Goal: Information Seeking & Learning: Check status

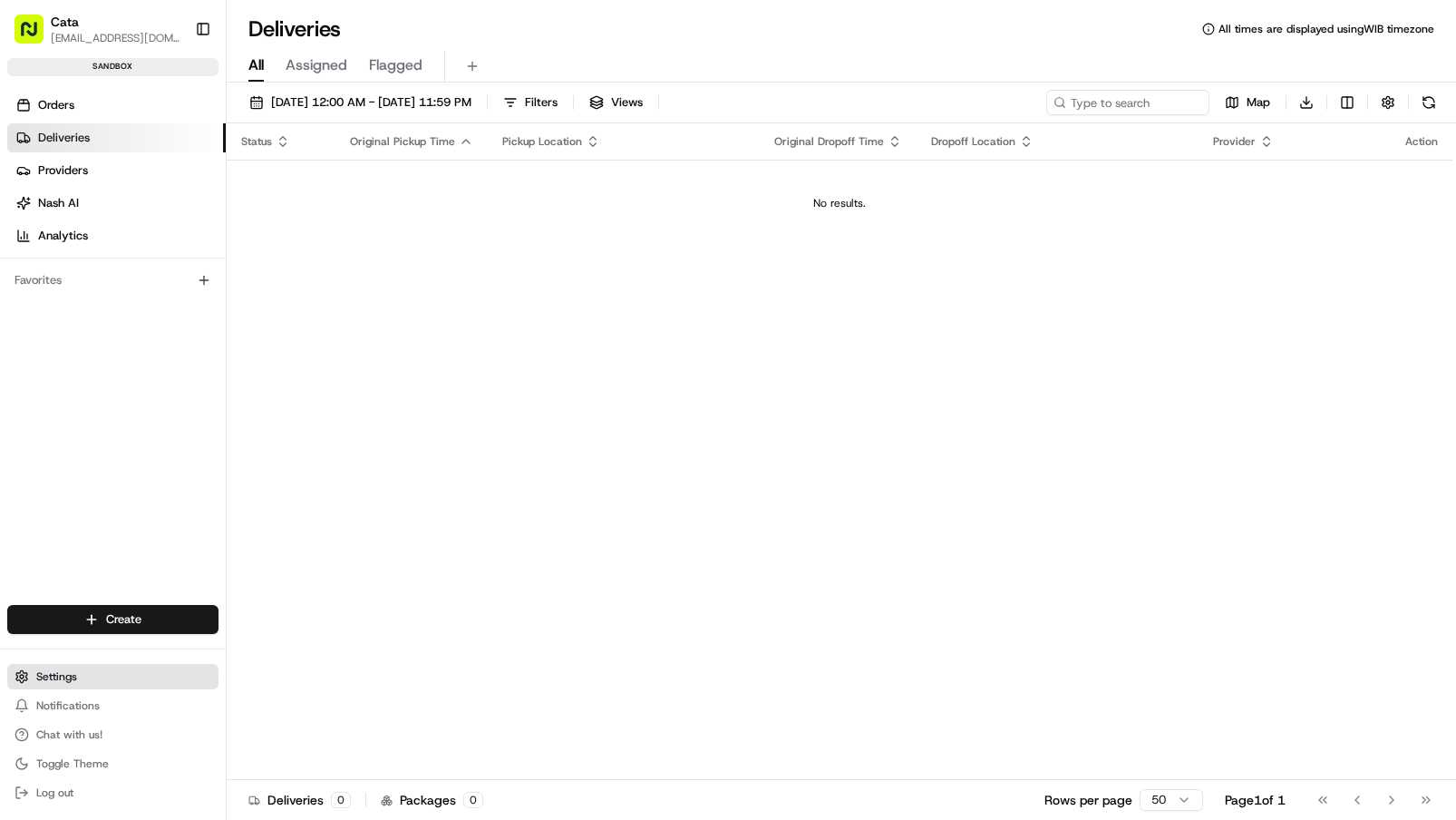
click at [58, 678] on span "Settings" at bounding box center [57, 676] width 41 height 15
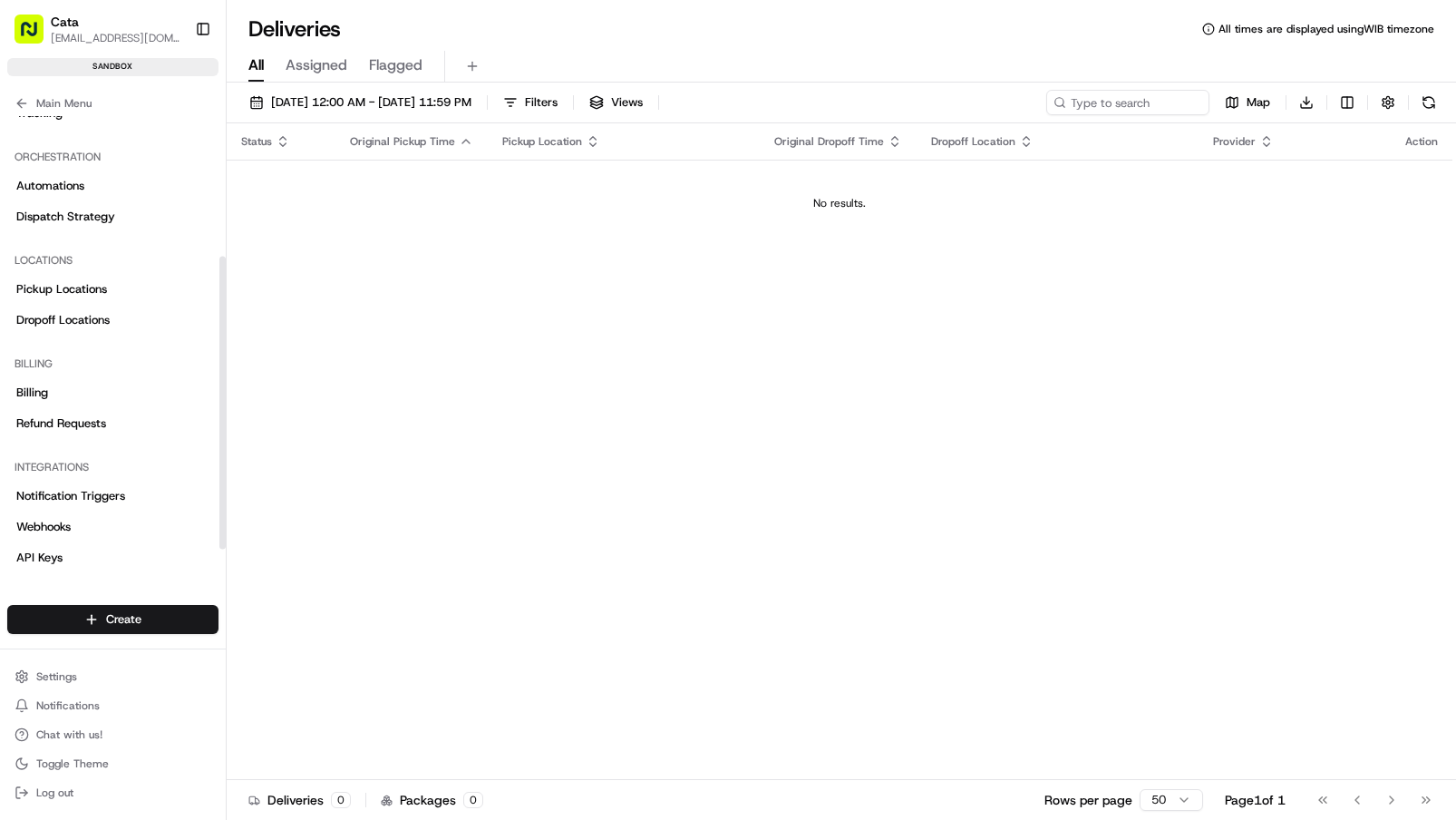
scroll to position [247, 0]
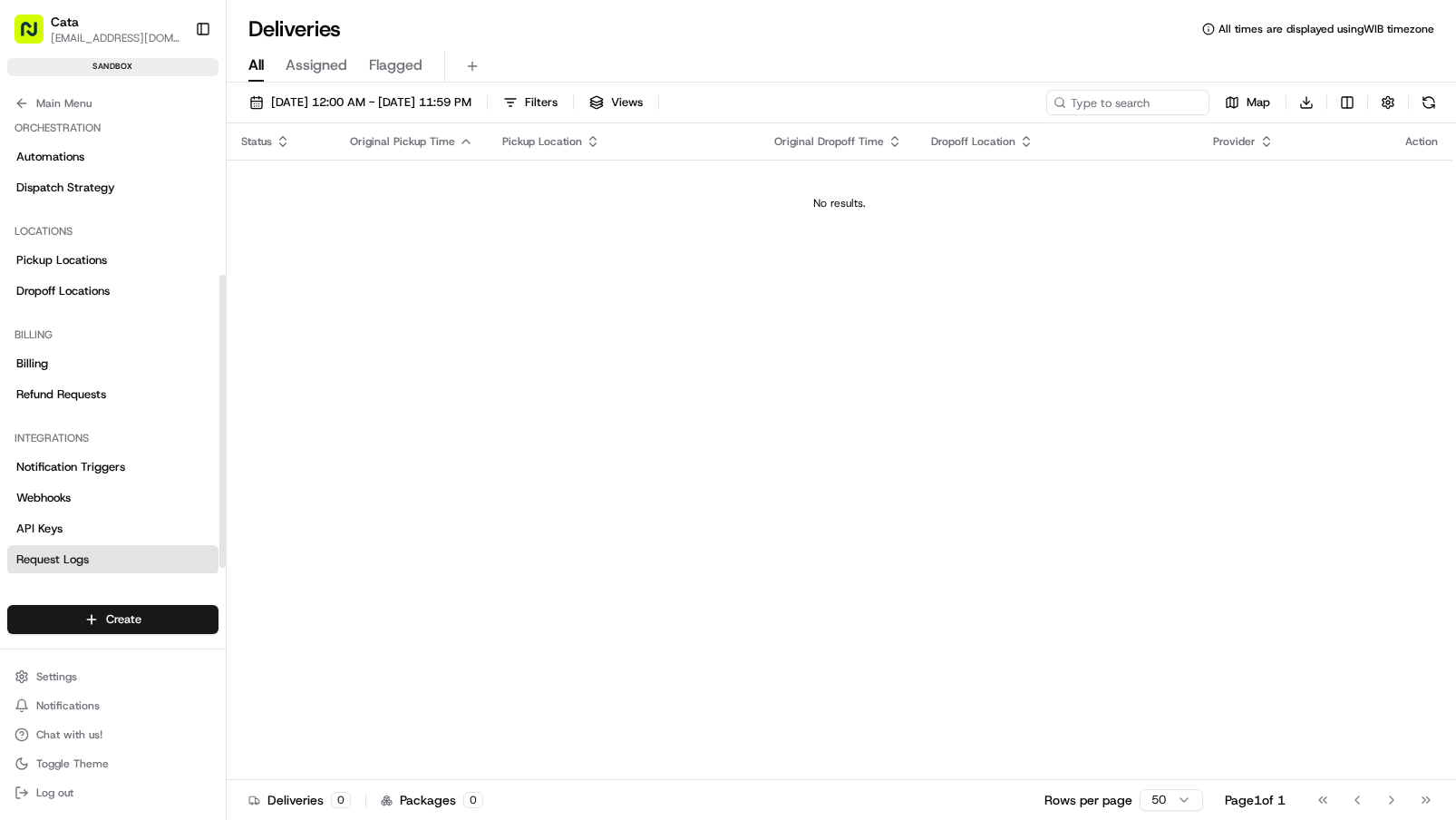
click at [93, 564] on link "Request Logs" at bounding box center [113, 560] width 212 height 29
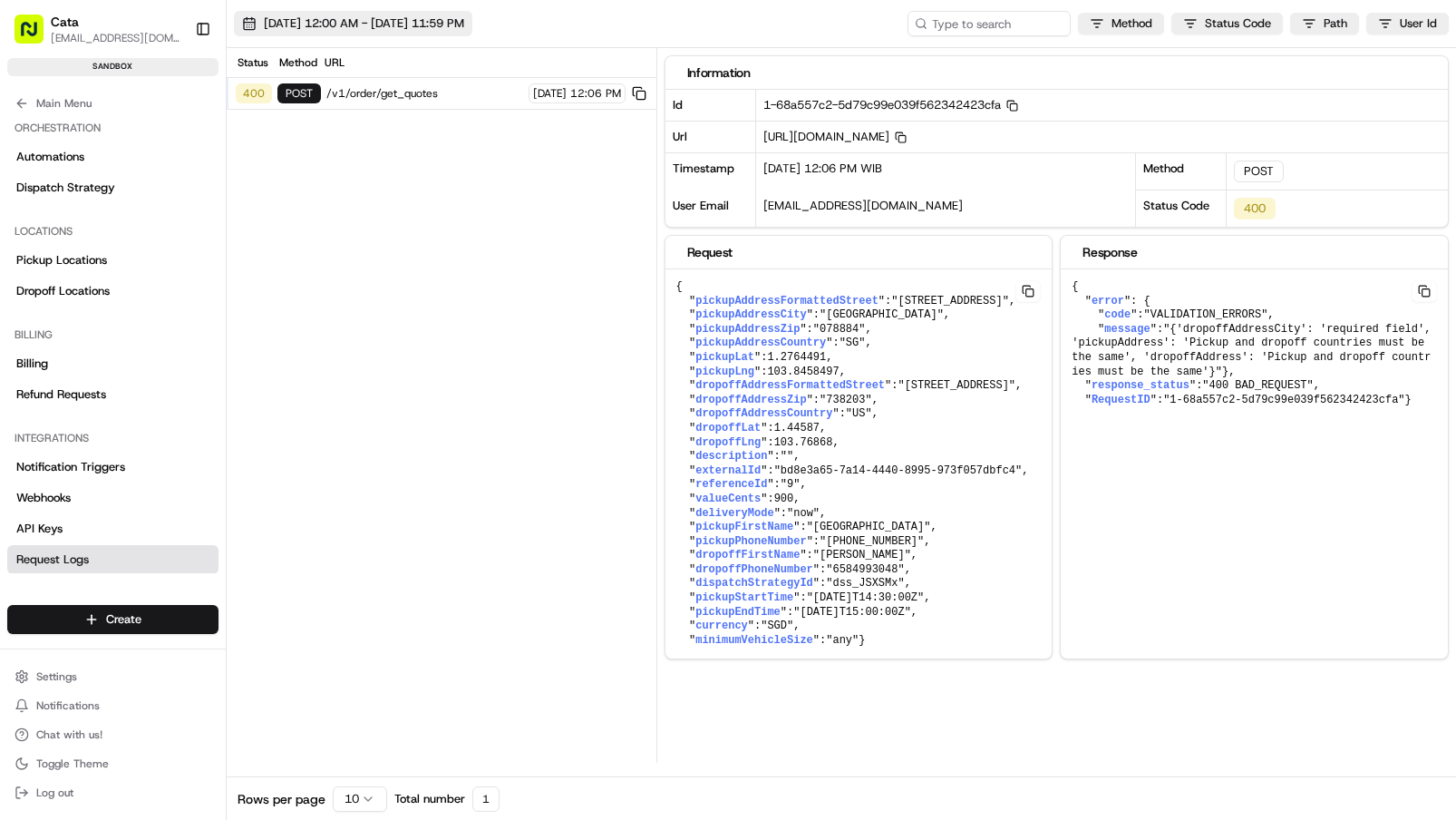
click at [465, 16] on span "[DATE] 12:00 AM - [DATE] 11:59 PM" at bounding box center [364, 24] width 201 height 16
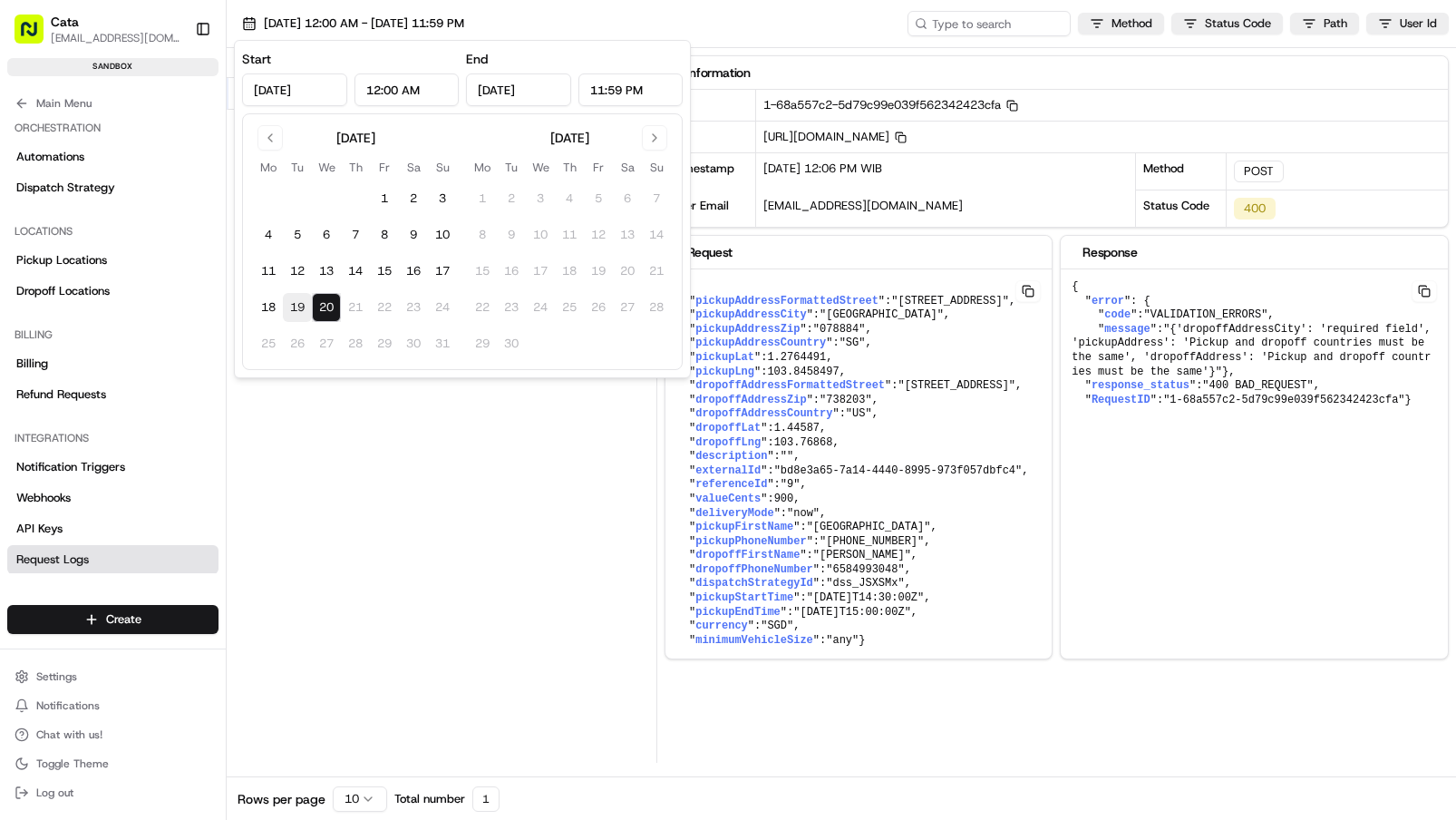
click at [301, 305] on button "19" at bounding box center [298, 308] width 29 height 29
type input "[DATE]"
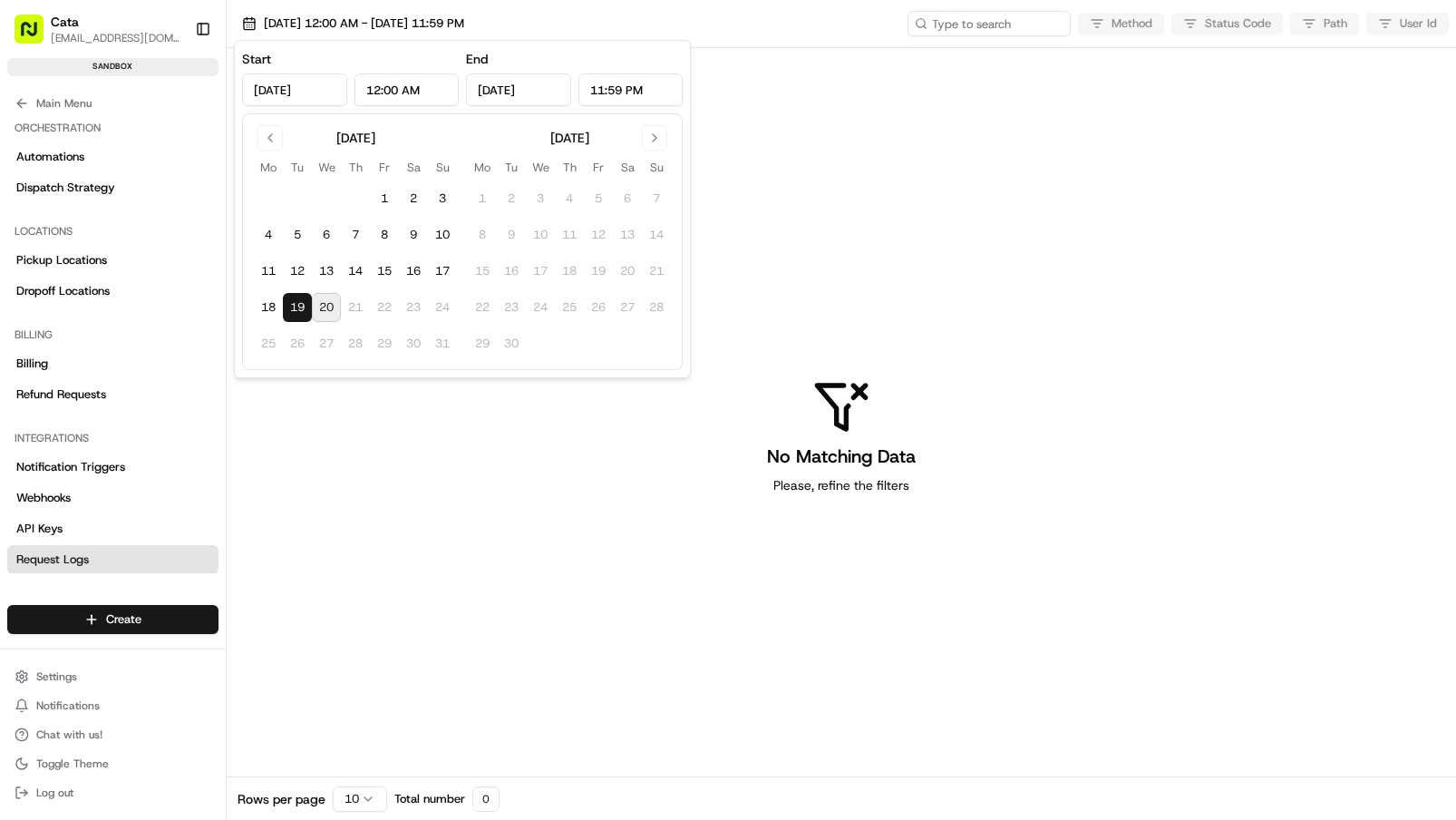
click at [348, 459] on div "No Matching Data Please, refine the filters" at bounding box center [841, 435] width 1230 height 776
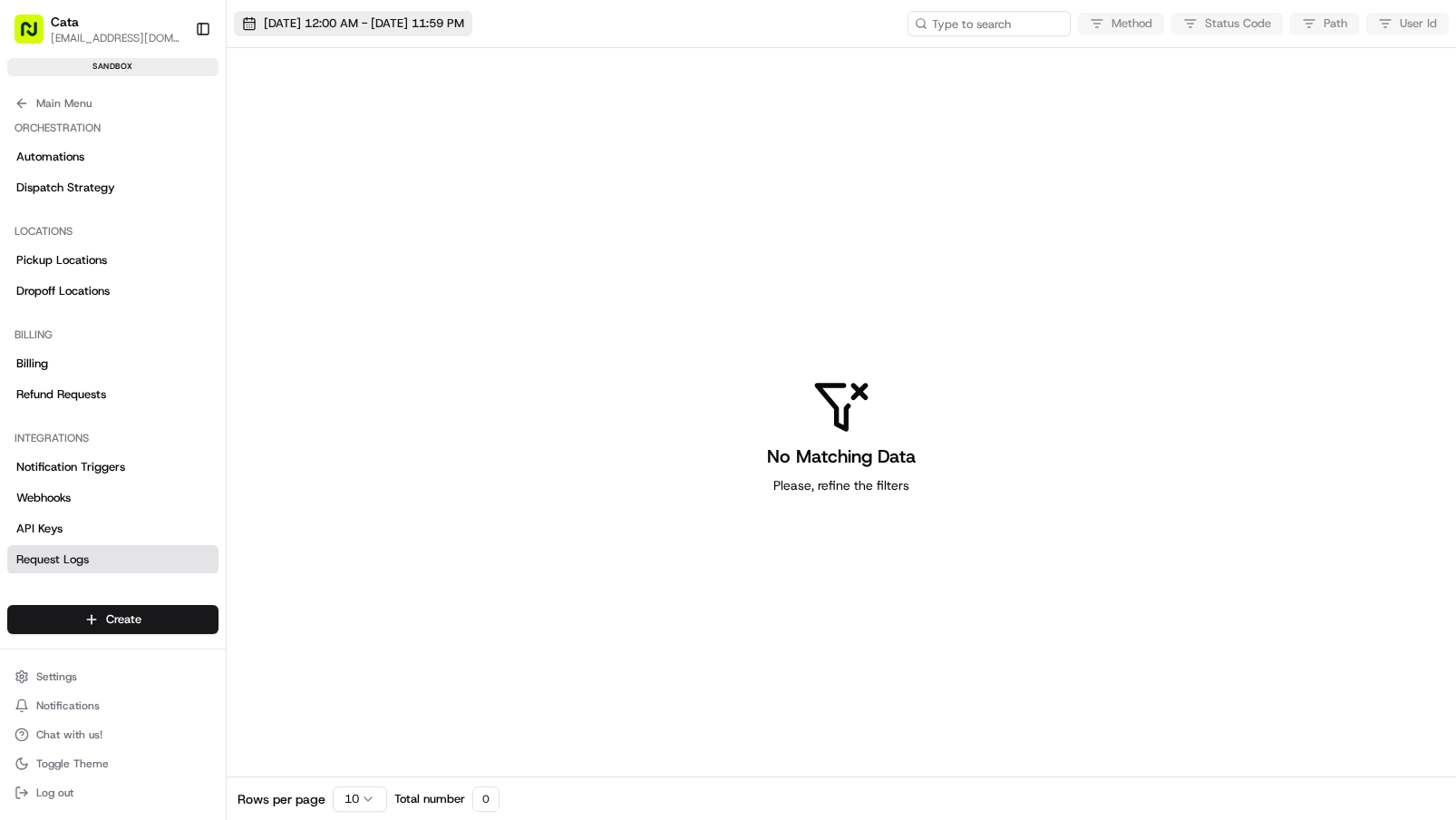
click at [372, 32] on button "[DATE] 12:00 AM - [DATE] 11:59 PM" at bounding box center [353, 24] width 238 height 26
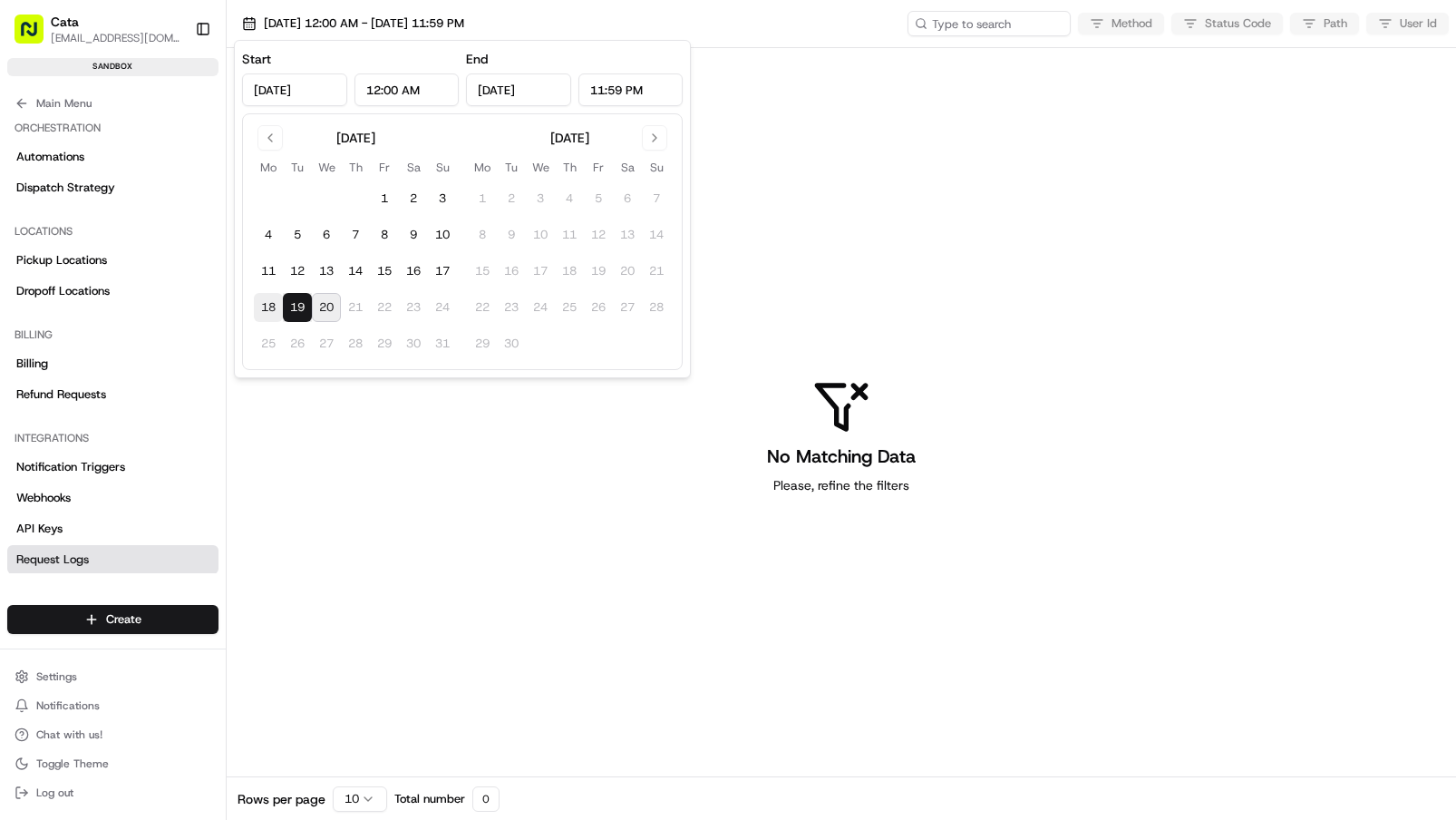
click at [271, 306] on button "18" at bounding box center [268, 308] width 29 height 29
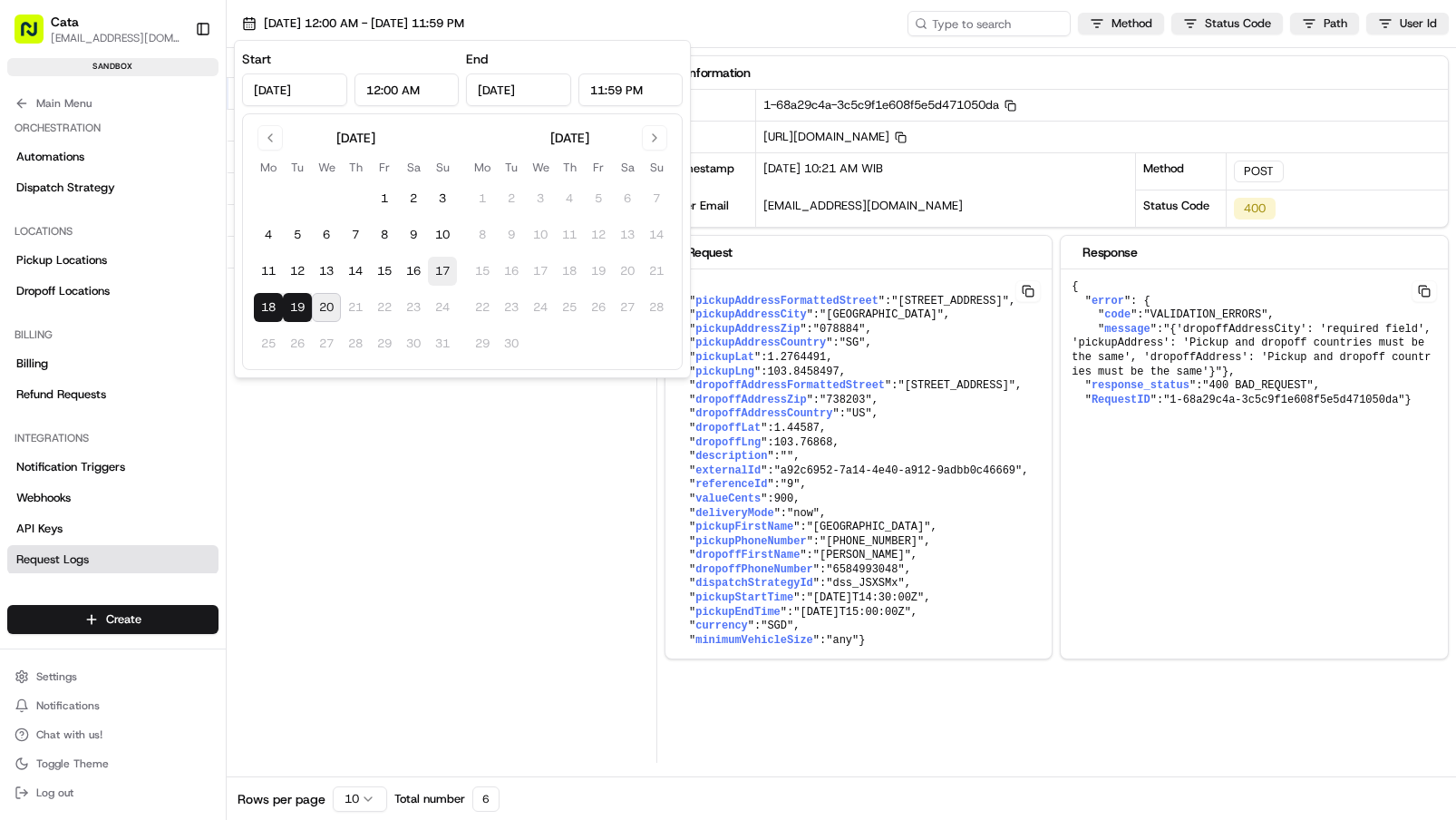
click at [428, 270] on button "17" at bounding box center [443, 271] width 29 height 29
type input "[DATE]"
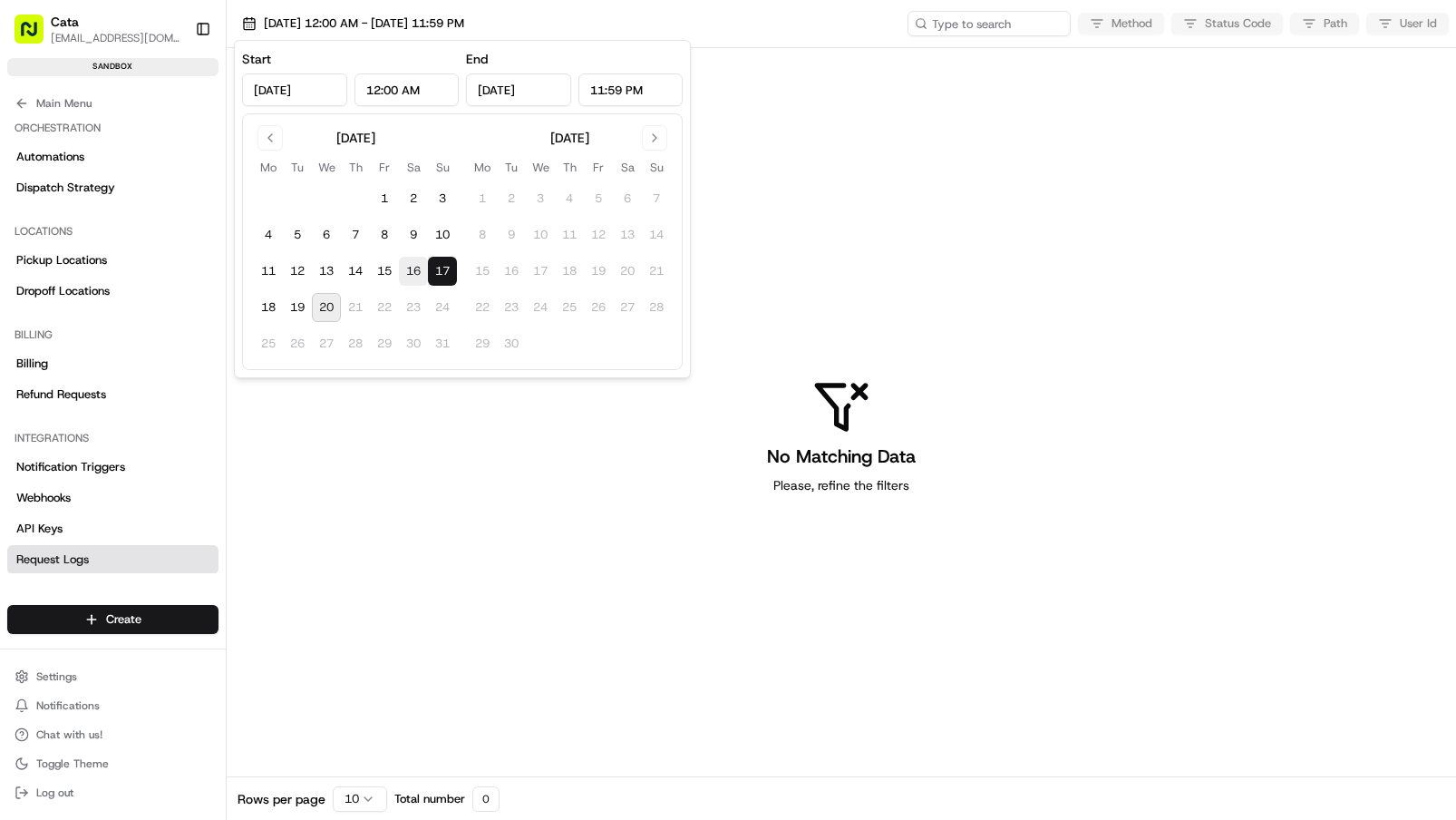
click at [411, 276] on button "16" at bounding box center [413, 271] width 29 height 29
type input "[DATE]"
click at [411, 276] on button "16" at bounding box center [413, 271] width 29 height 29
type input "[DATE]"
click at [378, 279] on button "15" at bounding box center [385, 271] width 29 height 29
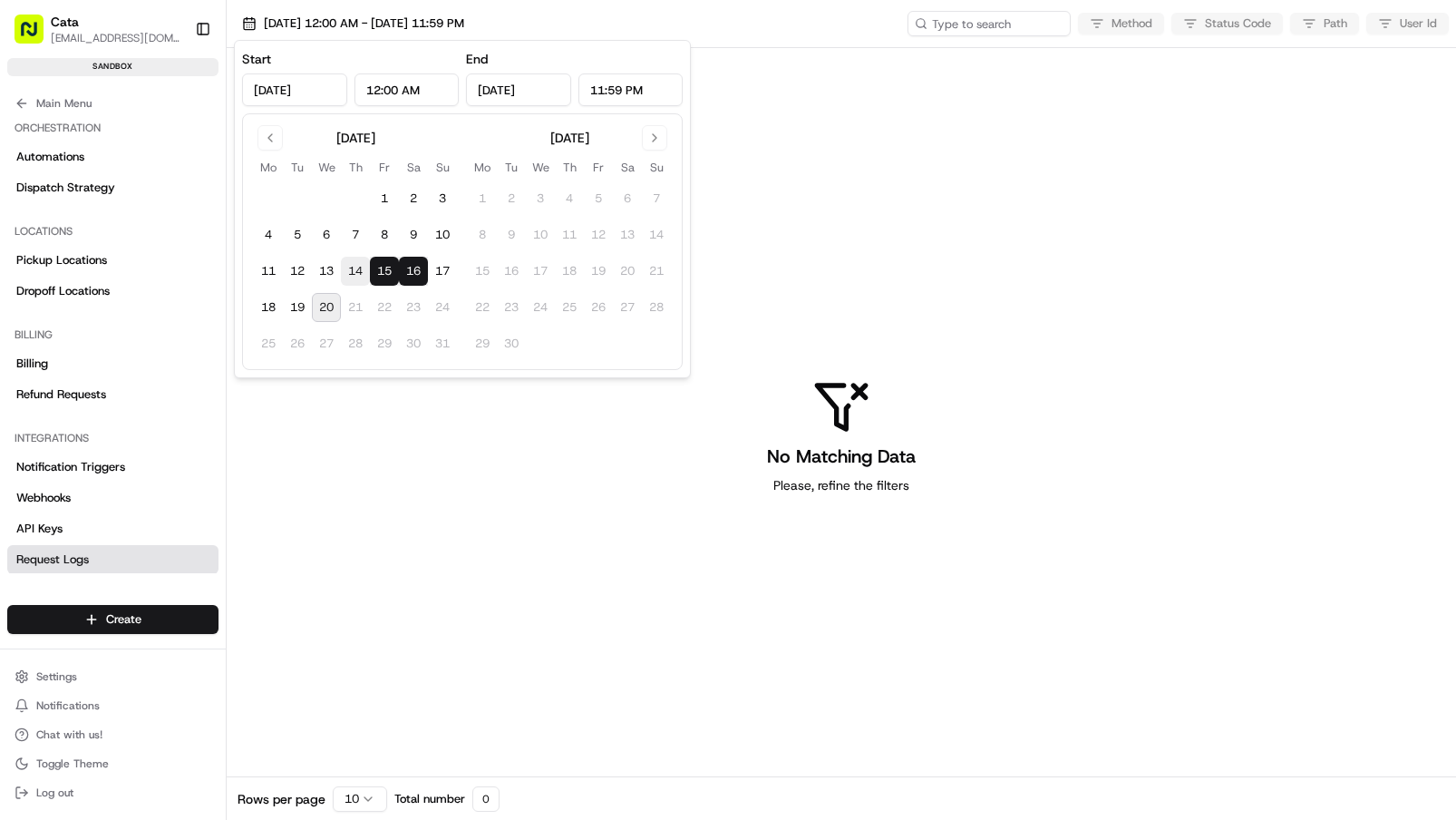
click at [356, 275] on button "14" at bounding box center [356, 271] width 29 height 29
type input "[DATE]"
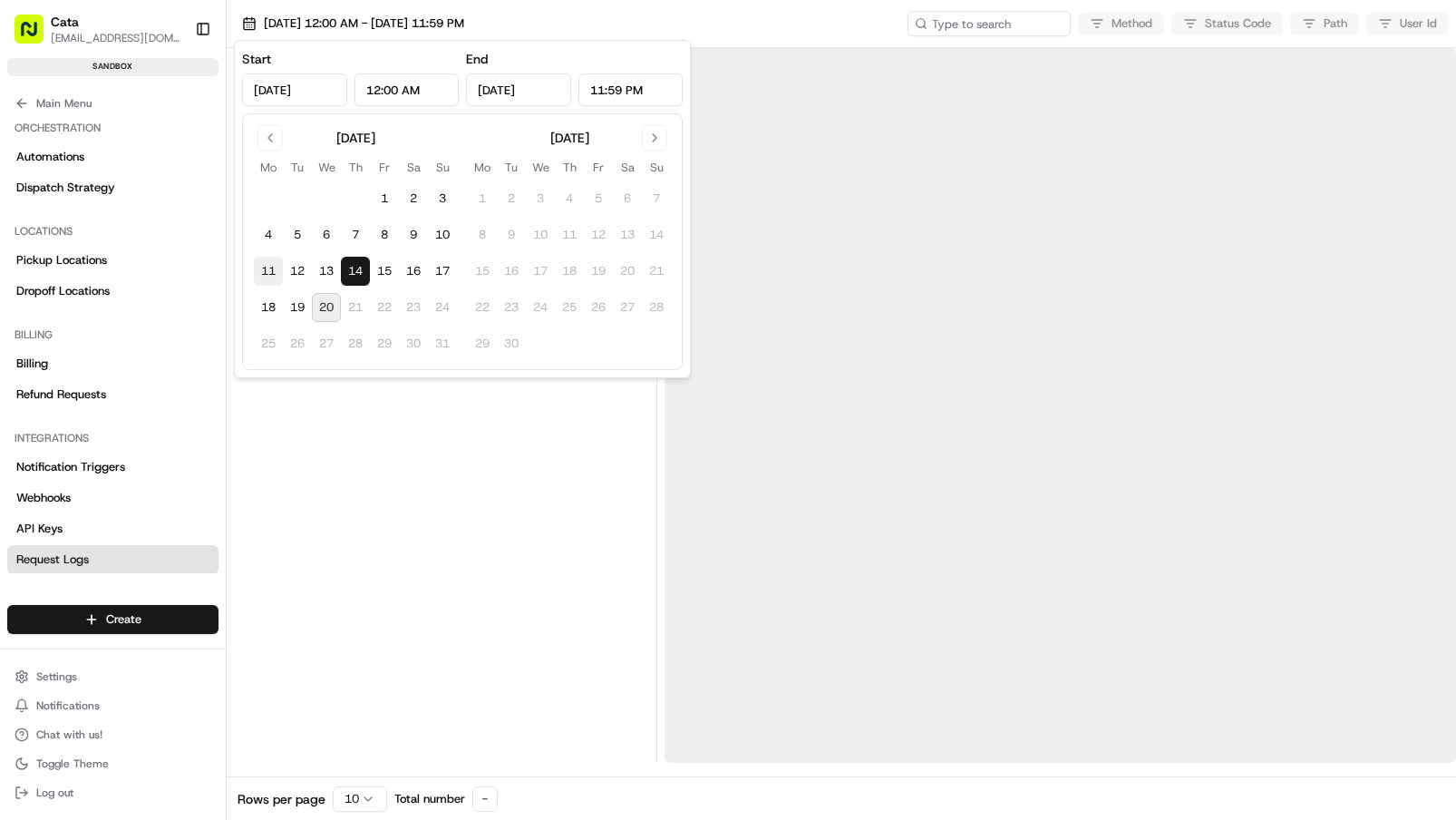
click at [271, 275] on button "11" at bounding box center [268, 271] width 29 height 29
type input "[DATE]"
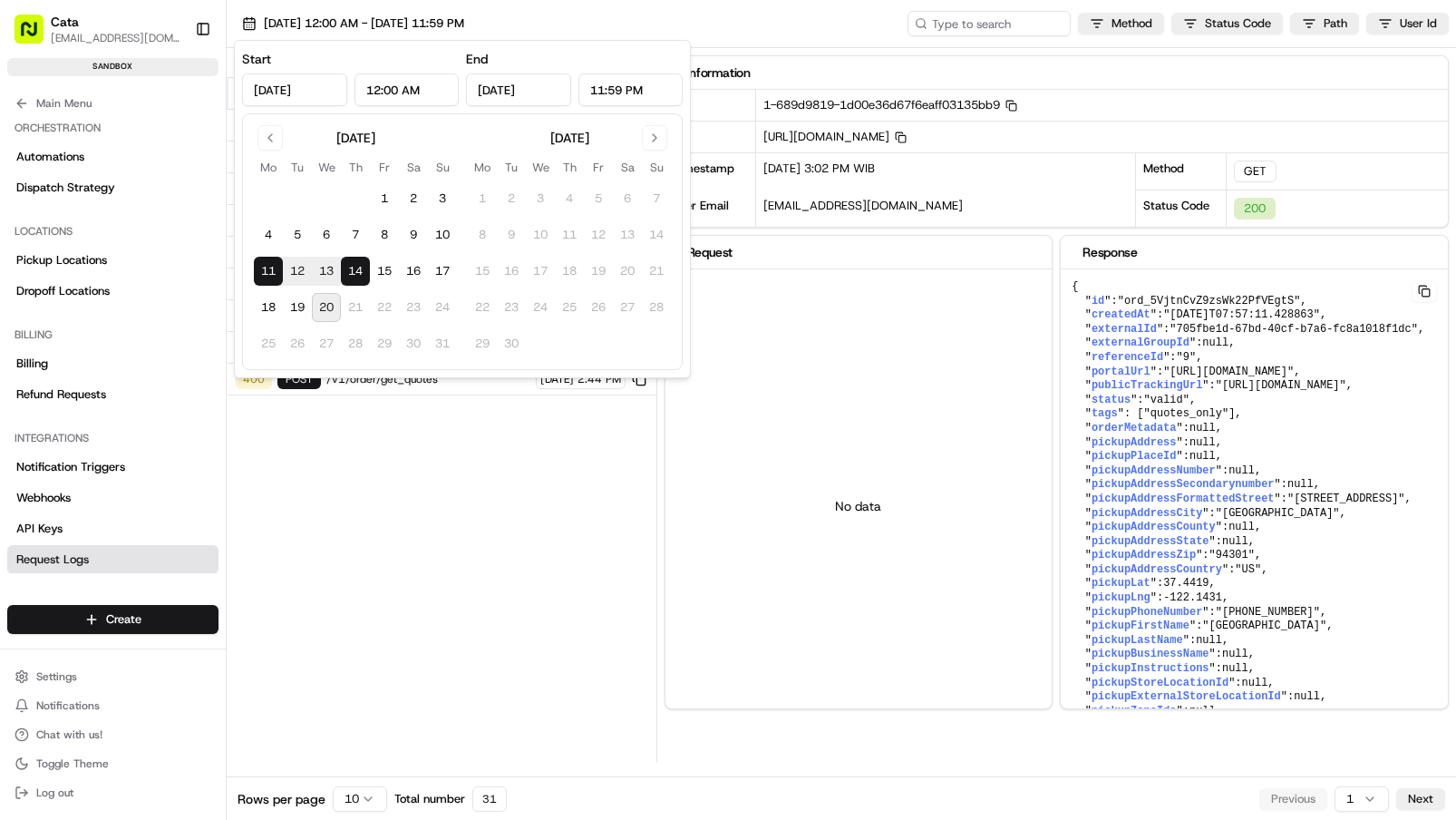
click at [327, 576] on div "Status Method URL 200 GET /v1/order/ord_5VjtnCvZ9zsWk22PfVEgtS [DATE] 3:02 PM 2…" at bounding box center [441, 405] width 430 height 715
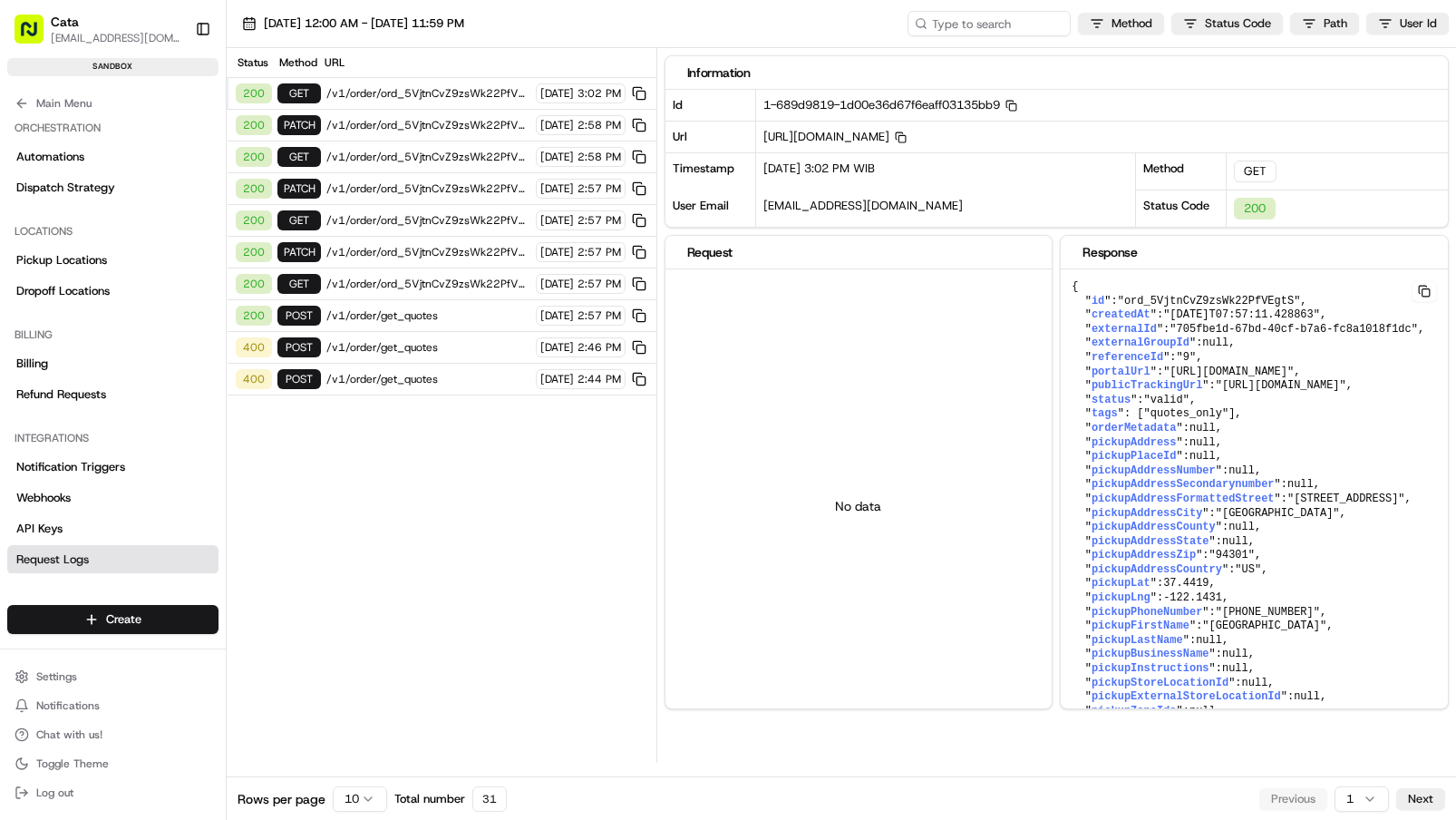
click at [412, 305] on div "200 POST /v1/order/get_quotes [DATE] 2:57 PM" at bounding box center [441, 316] width 430 height 32
